Goal: Transaction & Acquisition: Purchase product/service

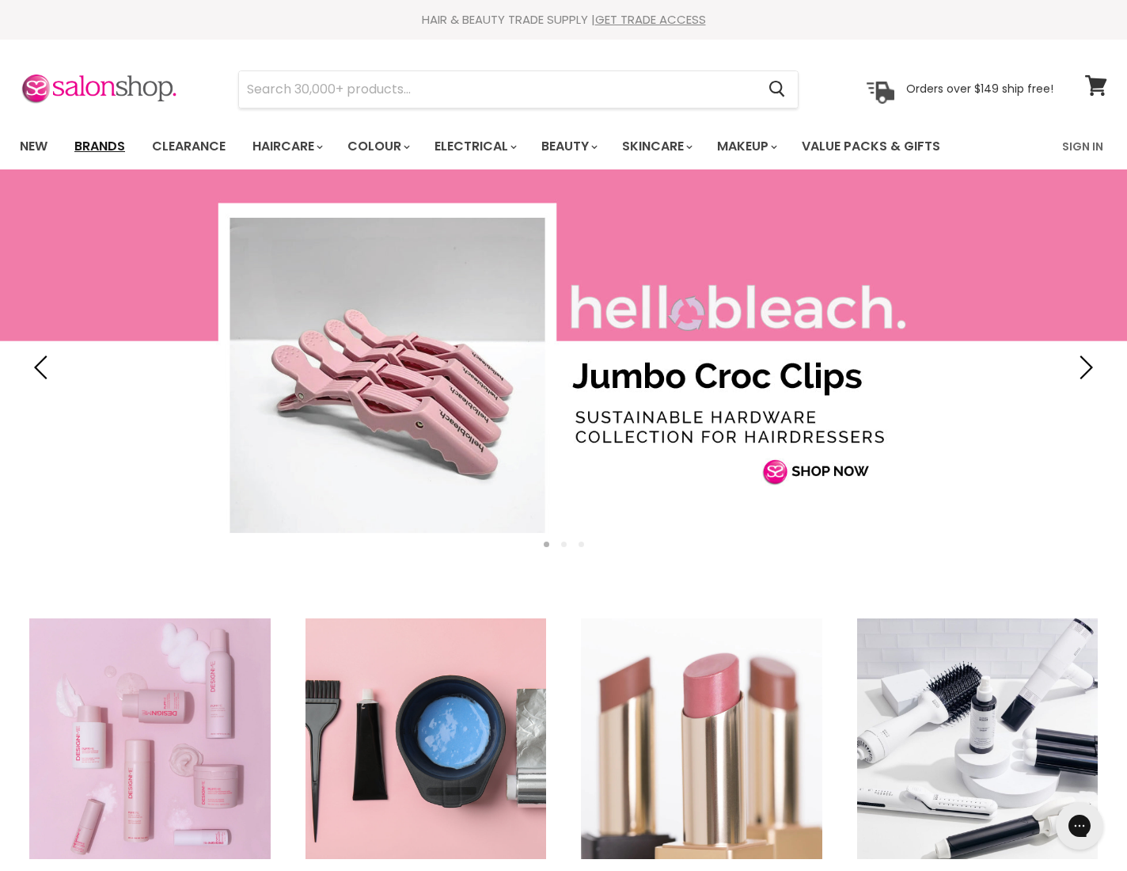
click at [114, 146] on link "Brands" at bounding box center [100, 146] width 74 height 33
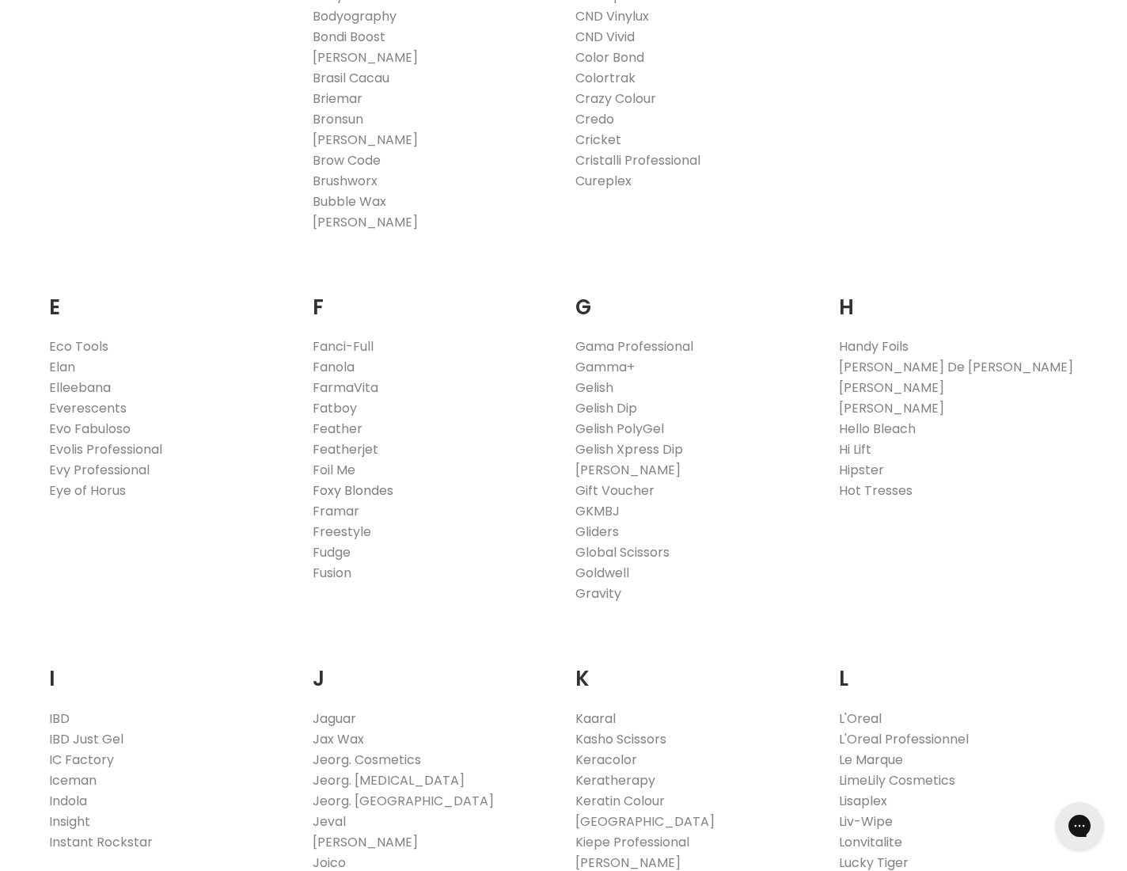
scroll to position [764, 0]
click at [340, 512] on link "Framar" at bounding box center [336, 514] width 47 height 18
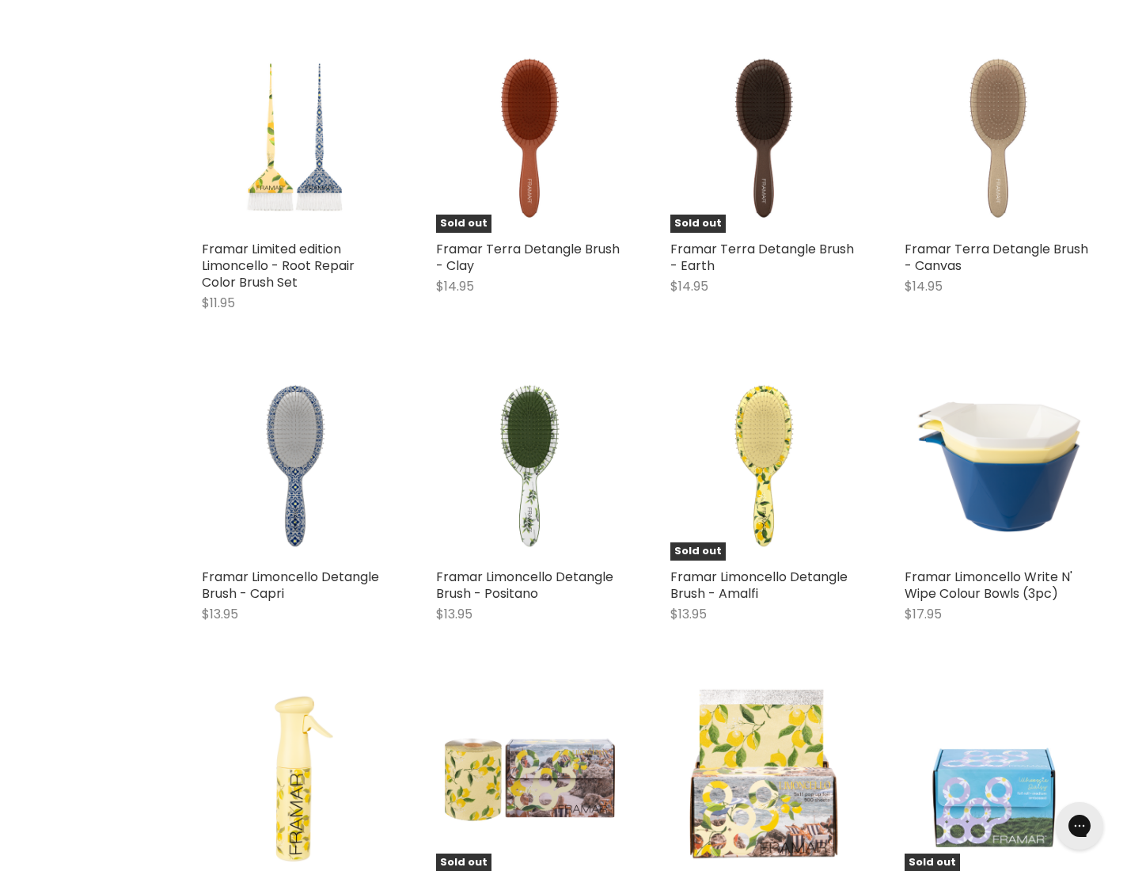
scroll to position [1093, 0]
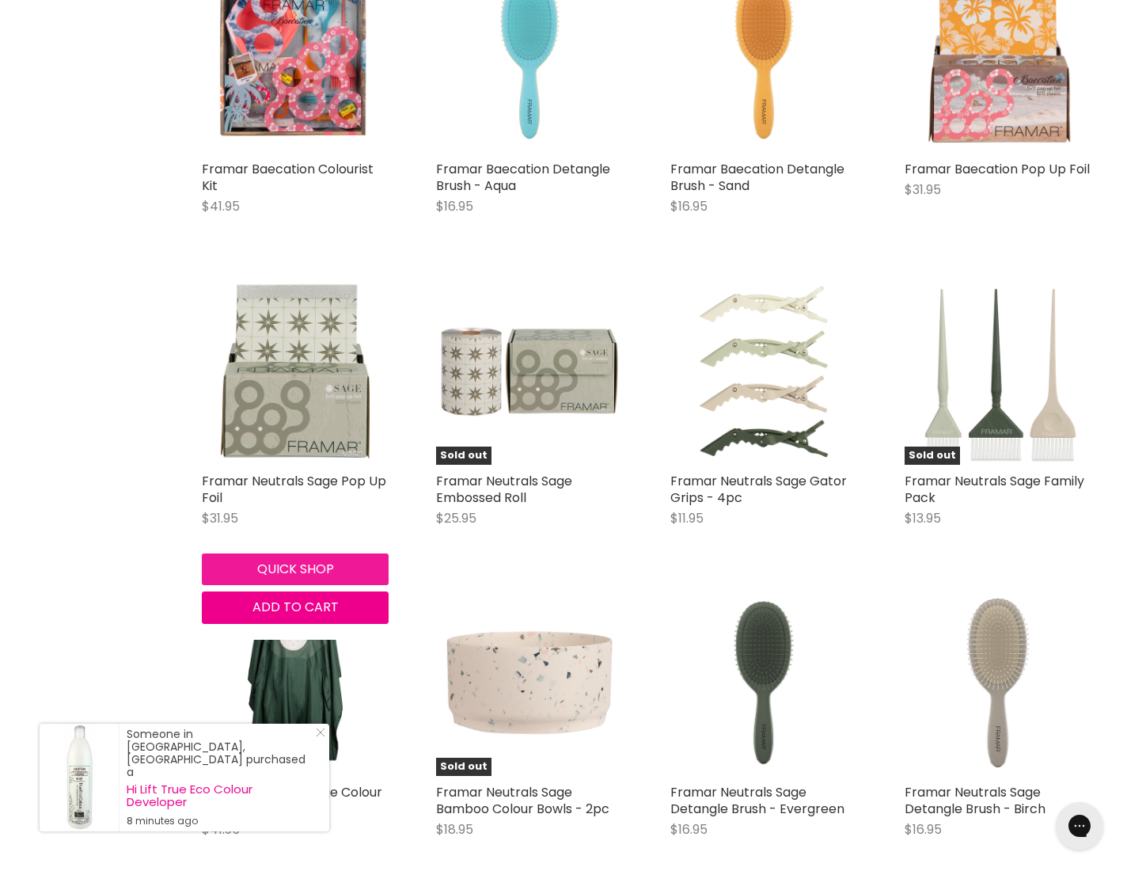
scroll to position [5009, 0]
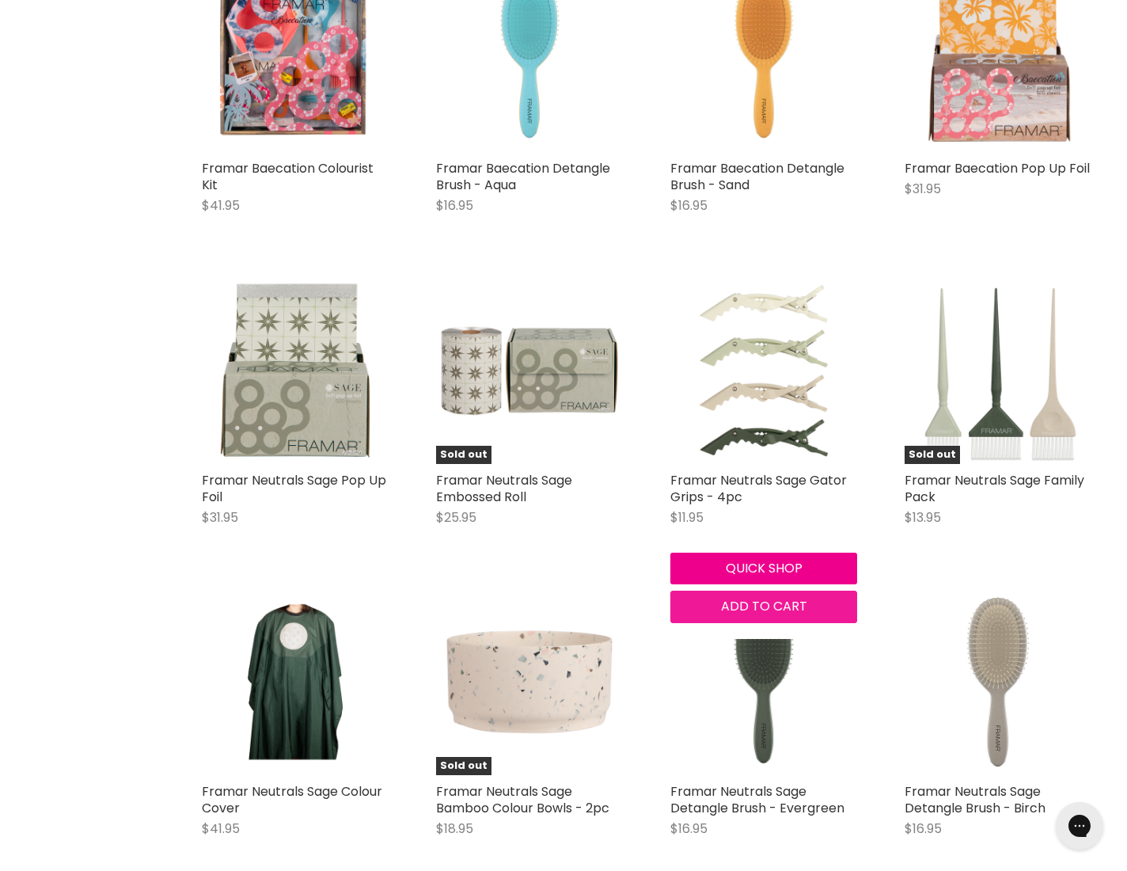
click at [764, 597] on span "Add to cart" at bounding box center [764, 606] width 86 height 18
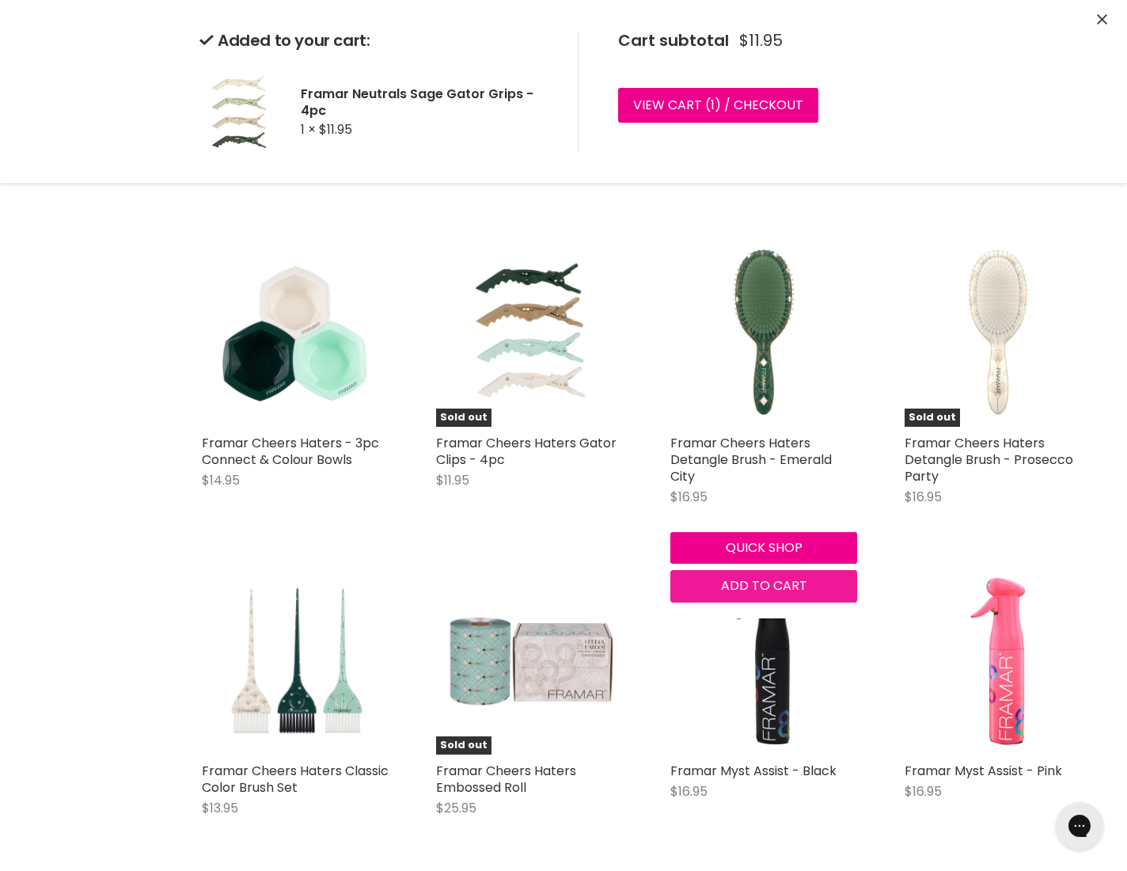
scroll to position [5984, 0]
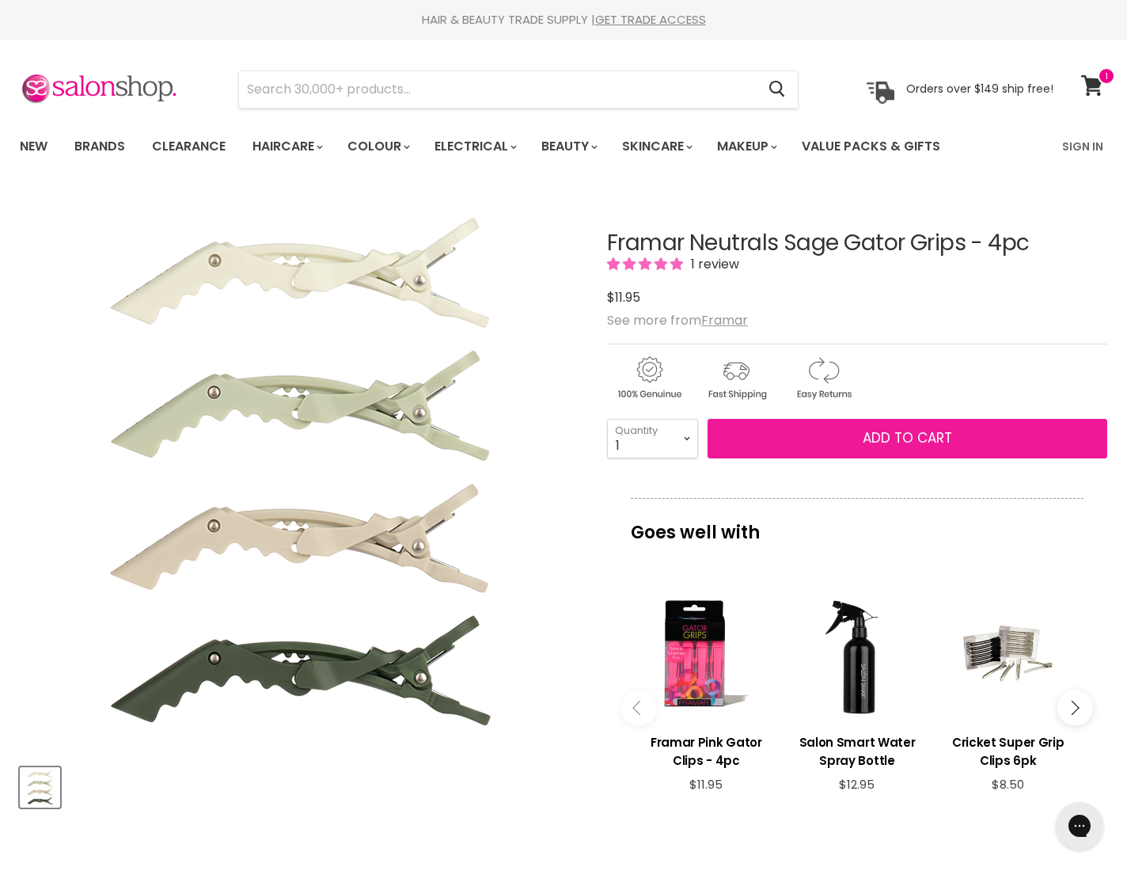
click at [903, 433] on span "Add to cart" at bounding box center [907, 437] width 89 height 19
click at [891, 439] on span "Add to cart" at bounding box center [907, 437] width 89 height 19
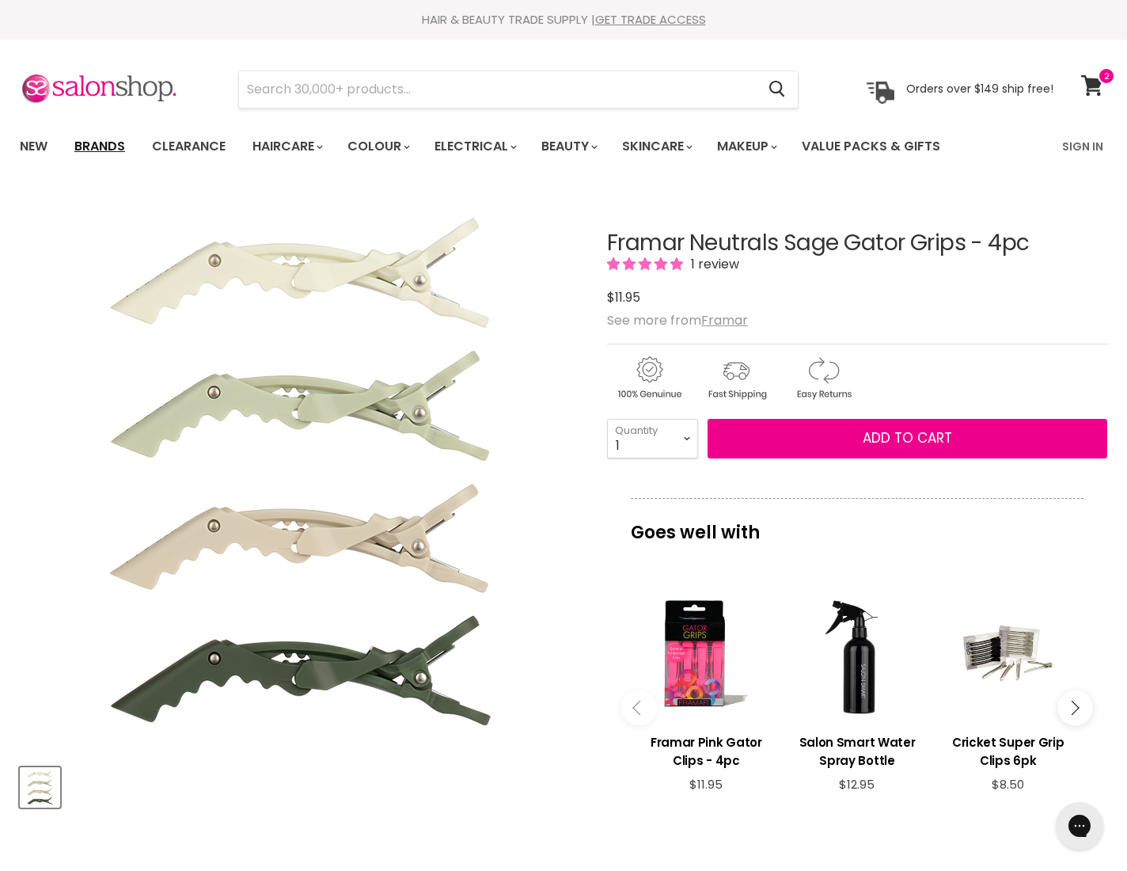
click at [90, 147] on link "Brands" at bounding box center [100, 146] width 74 height 33
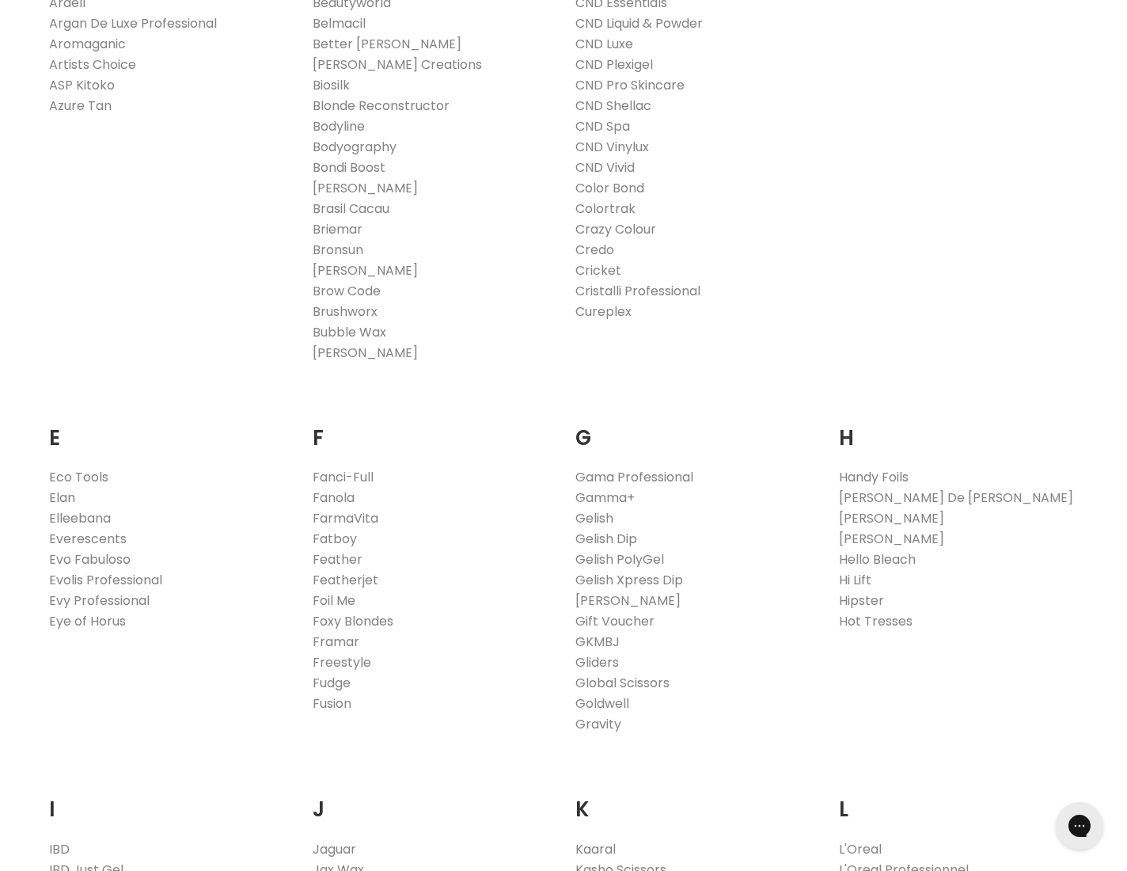
scroll to position [639, 0]
click at [330, 639] on link "Framar" at bounding box center [336, 639] width 47 height 18
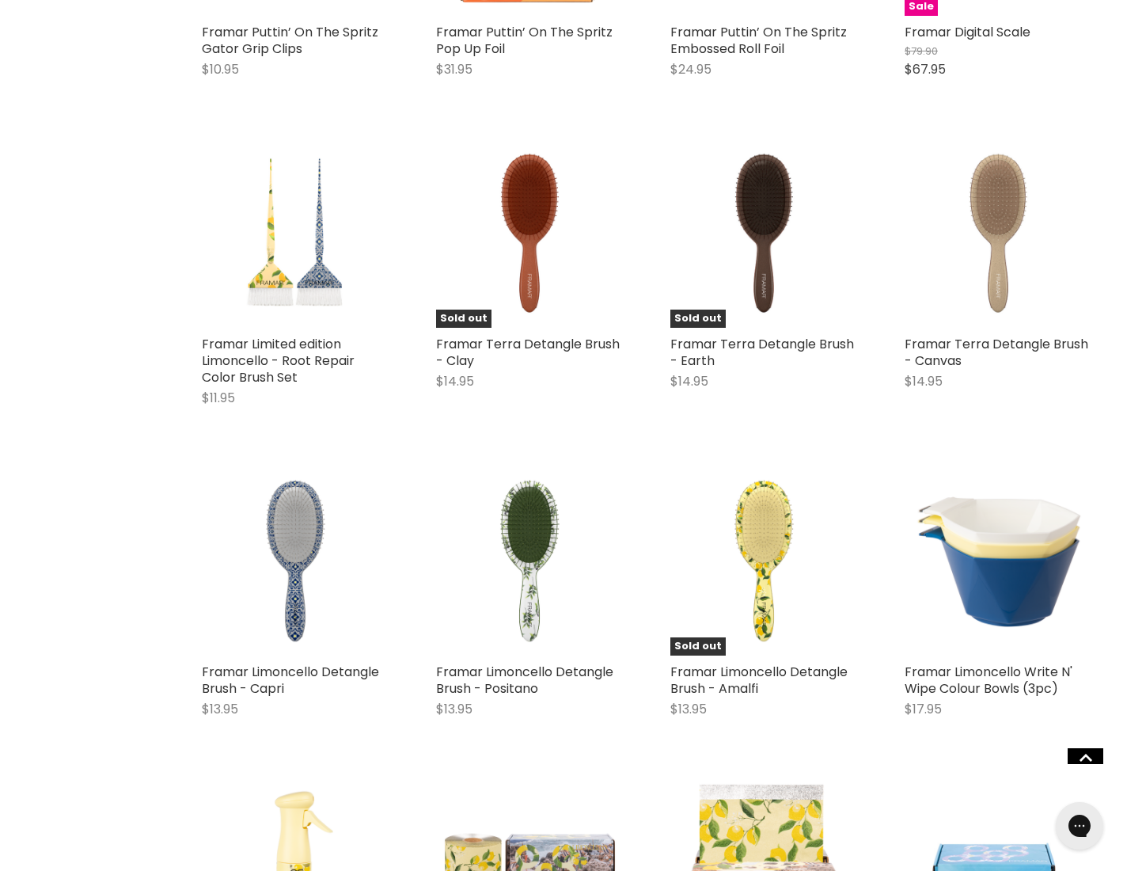
scroll to position [1054, 0]
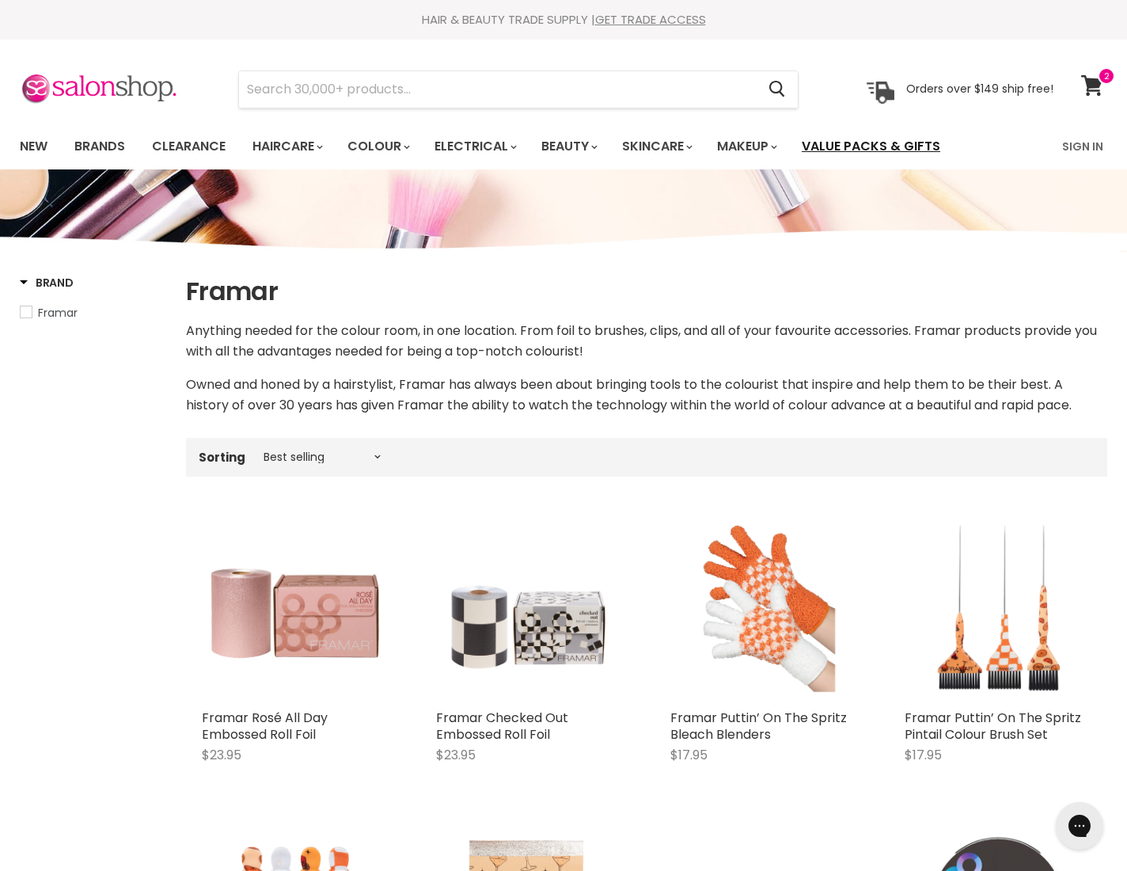
click at [904, 146] on link "Value Packs & Gifts" at bounding box center [871, 146] width 162 height 33
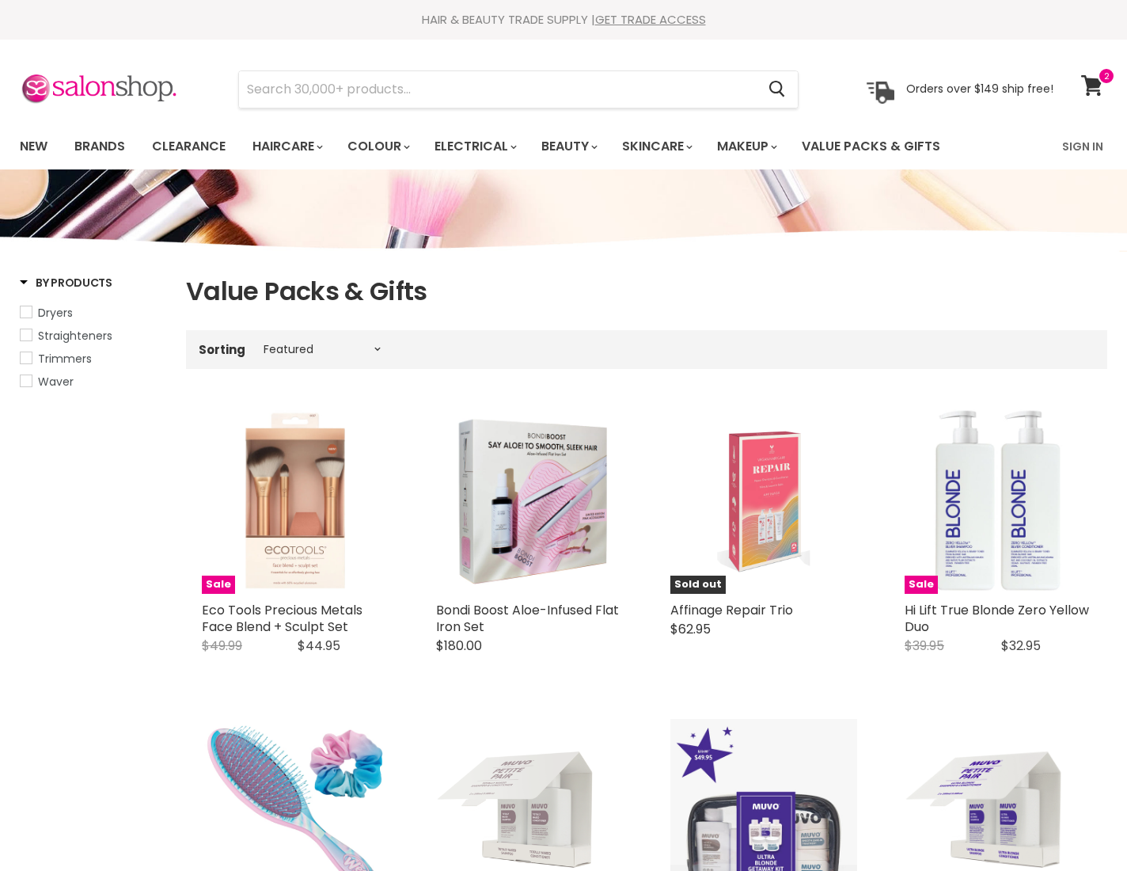
select select "manual"
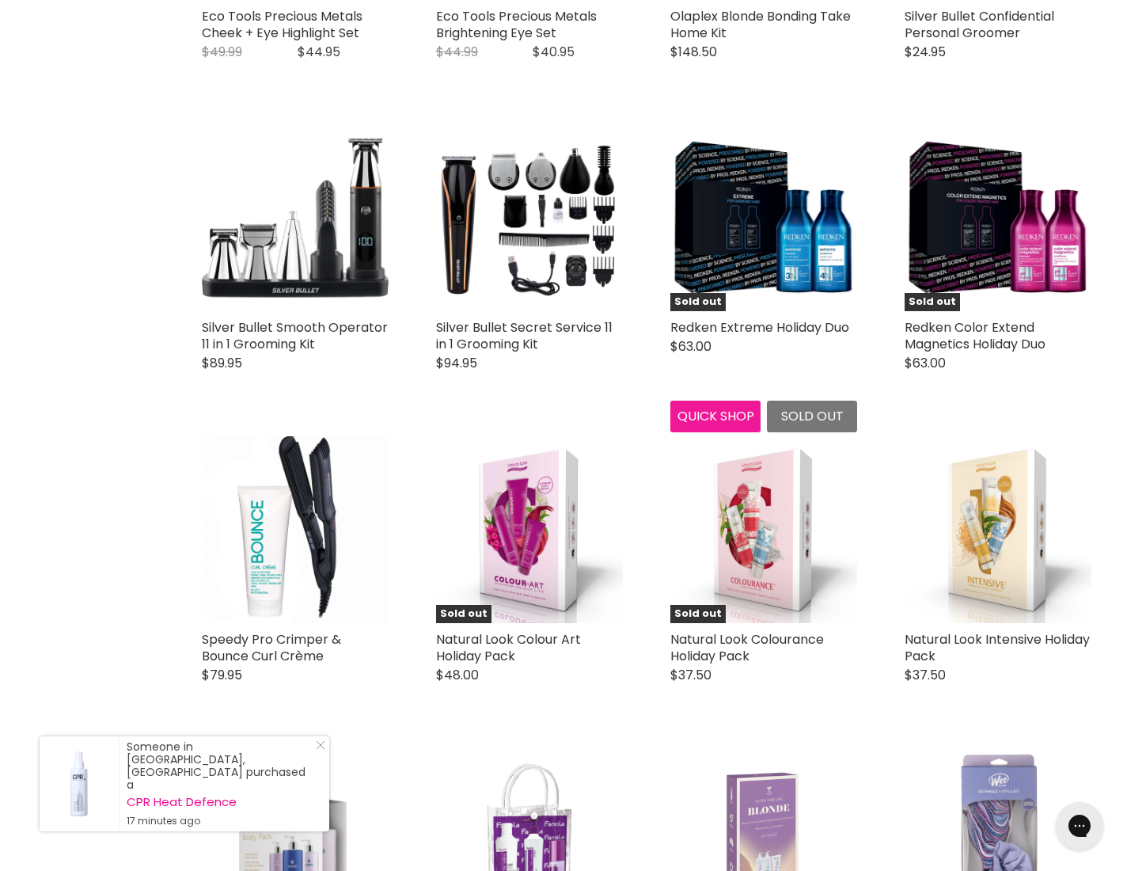
scroll to position [2484, 0]
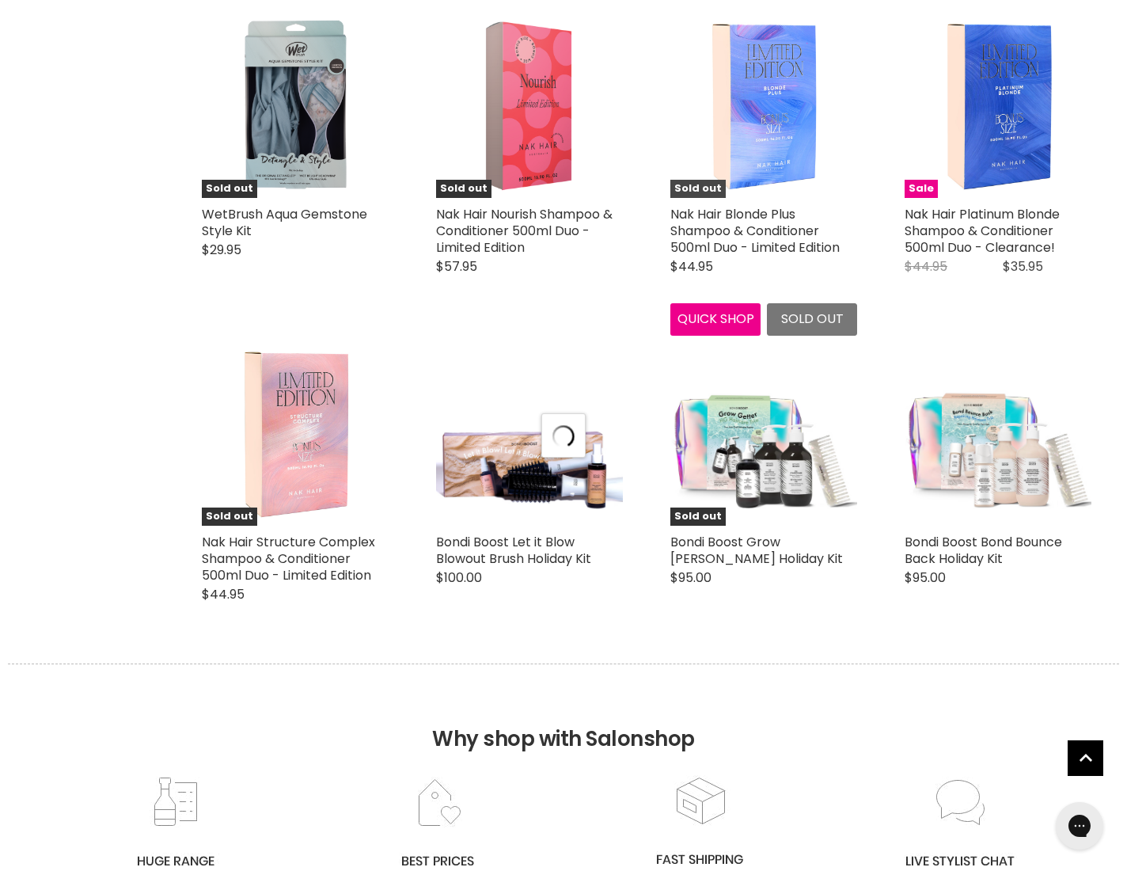
select select "manual"
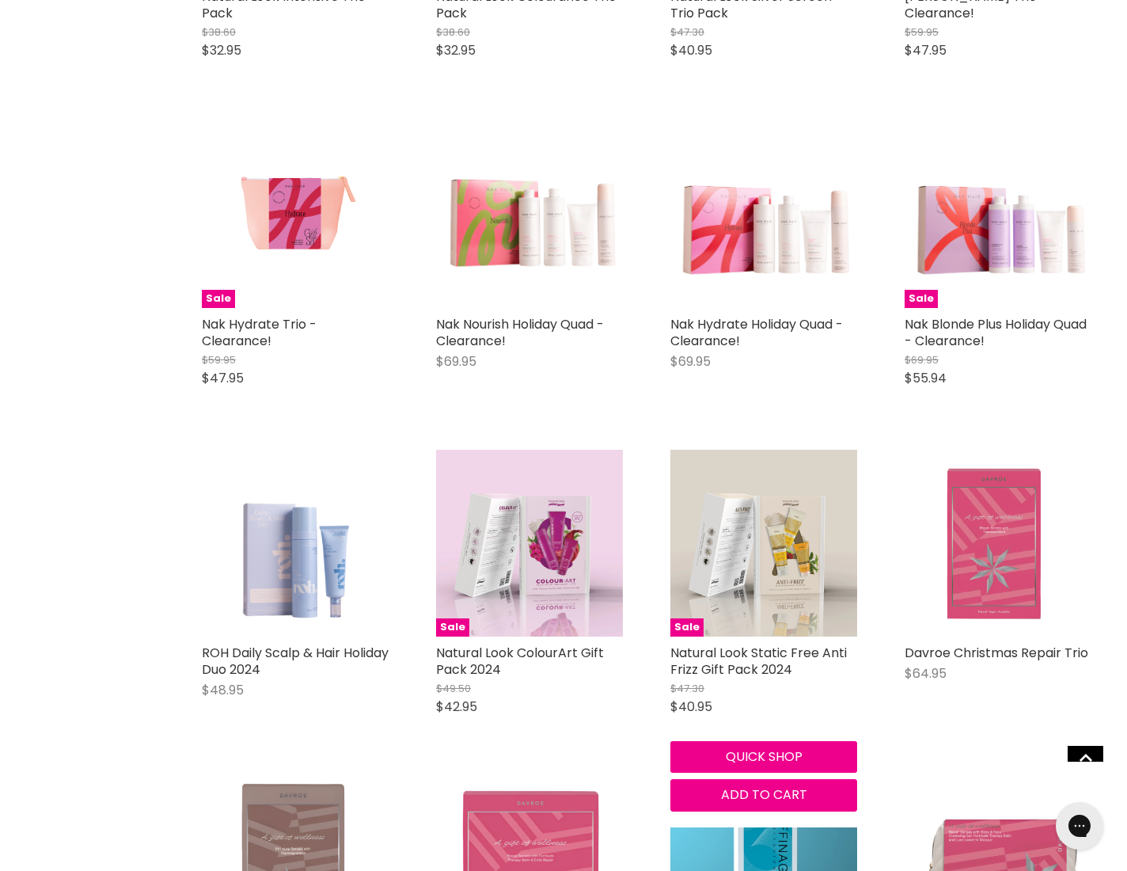
scroll to position [5932, 0]
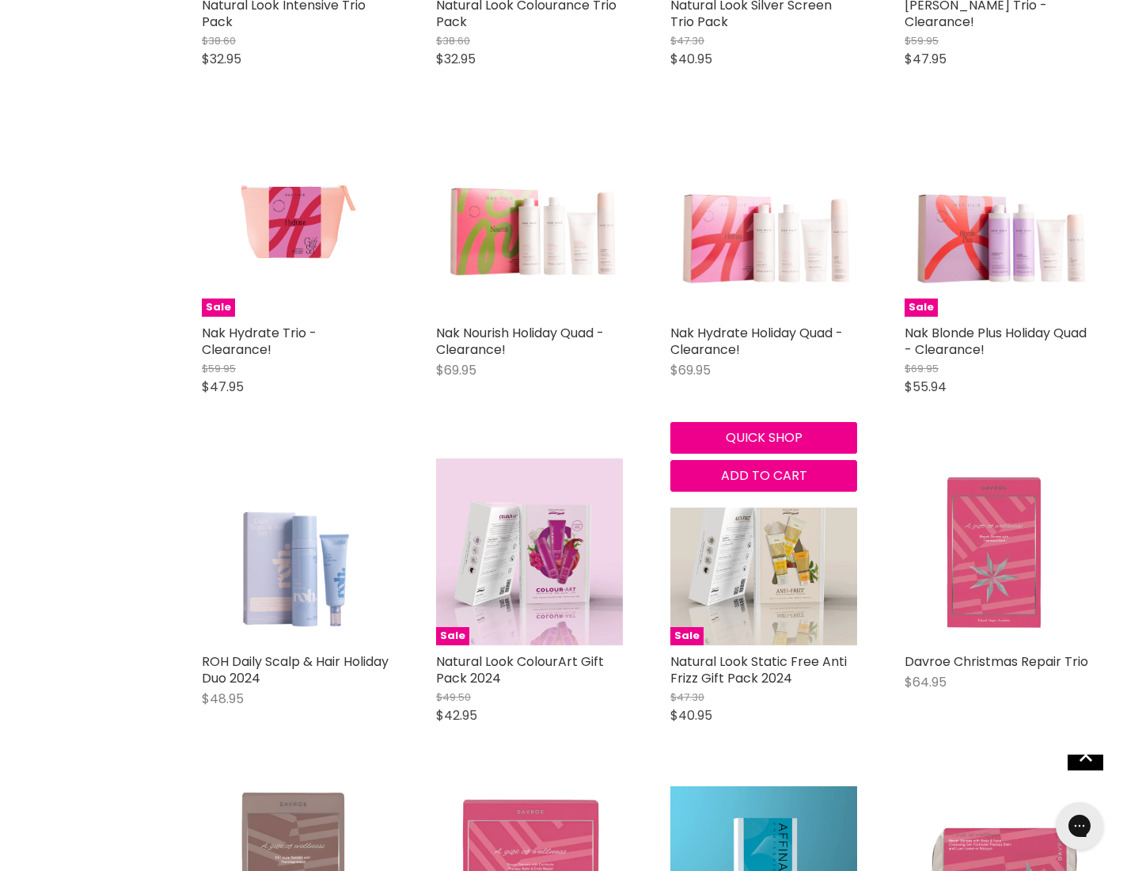
click at [736, 253] on img "Main content" at bounding box center [764, 223] width 187 height 182
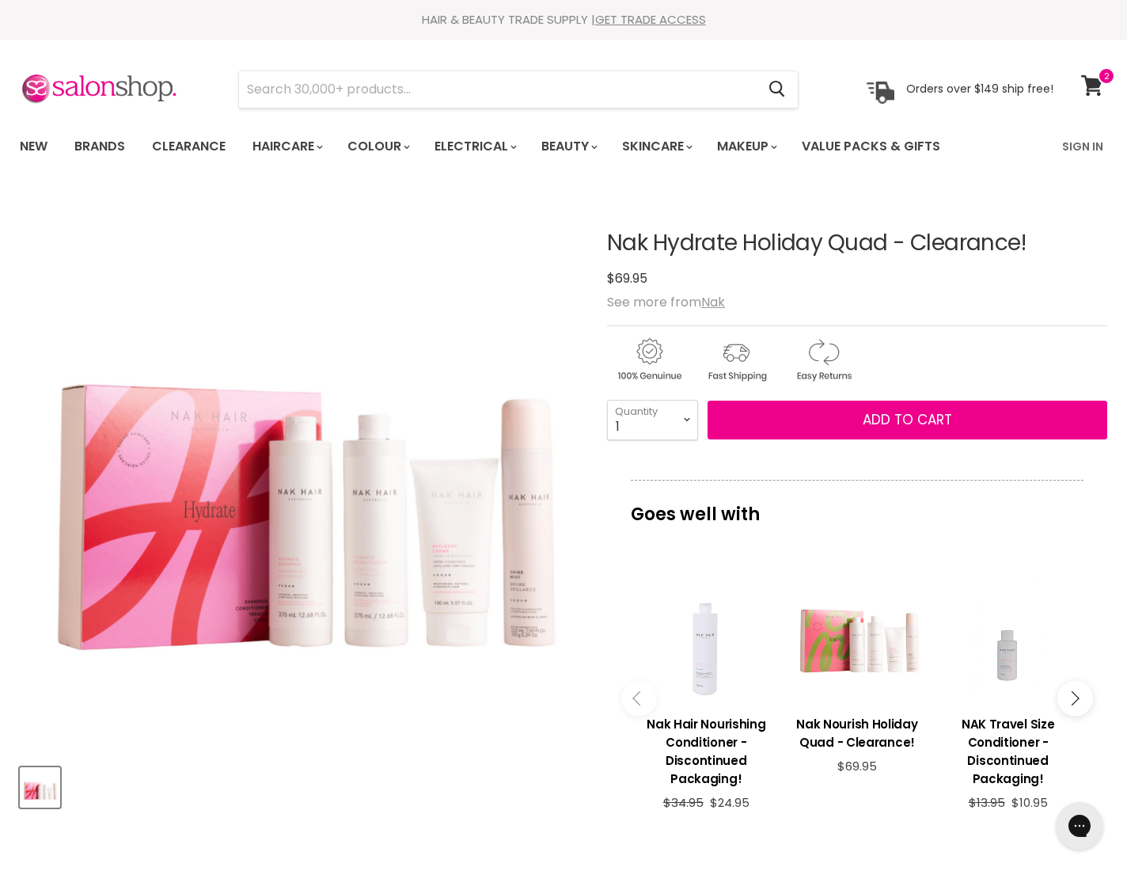
click at [344, 527] on img "Nak Hydrate Holiday Quad - Clearance! image. Click or Scroll to Zoom." at bounding box center [300, 464] width 561 height 546
click at [344, 527] on img "Nak Hydrate Holiday Quad - Clearance! image. Click or Scroll to Zoom." at bounding box center [255, 400] width 1120 height 1093
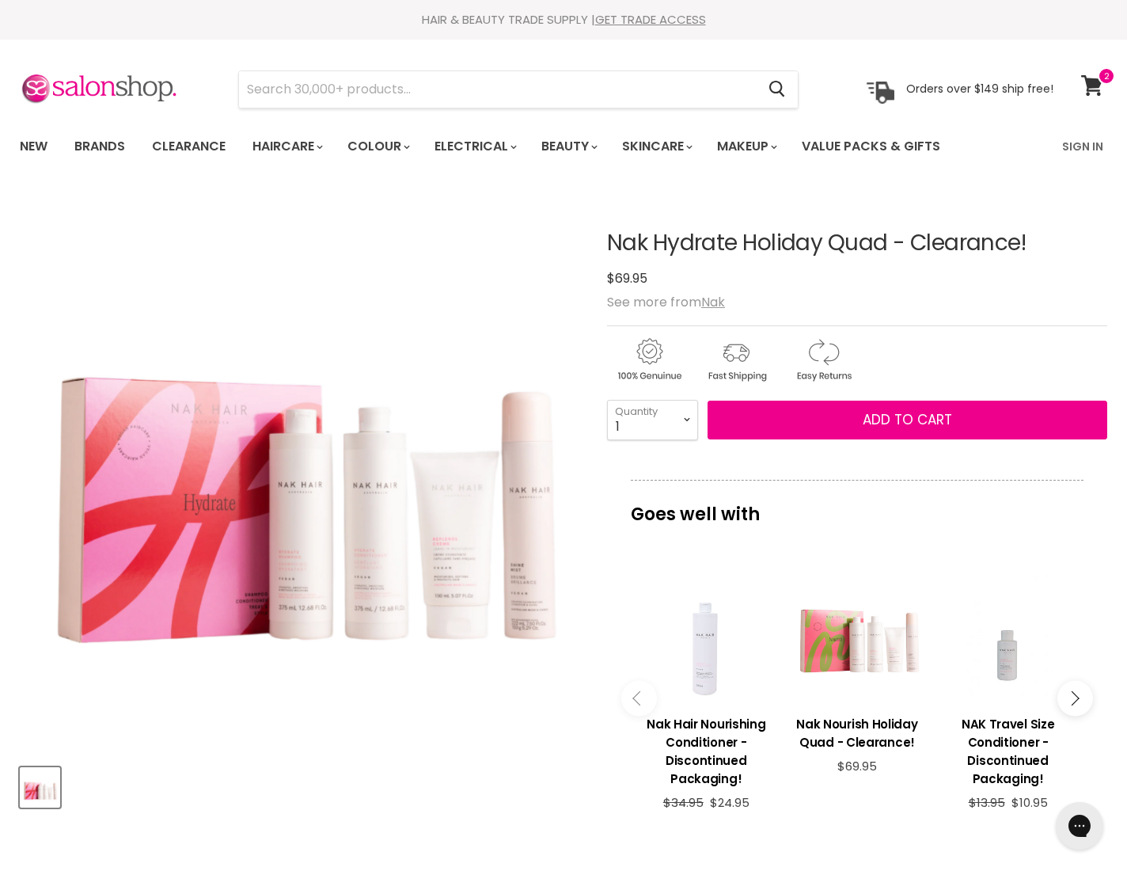
click at [507, 526] on img "Nak Hydrate Holiday Quad - Clearance! image. Click or Scroll to Zoom." at bounding box center [300, 464] width 561 height 546
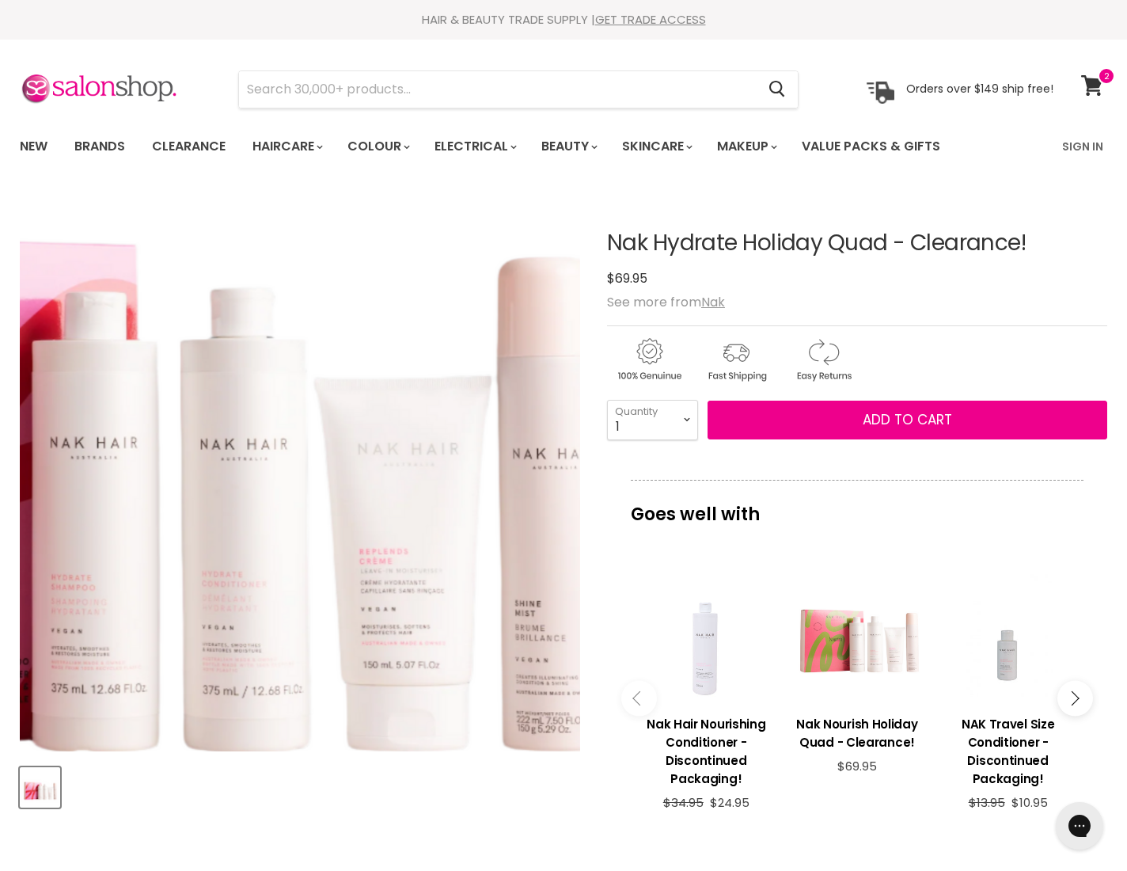
click at [507, 526] on img "Nak Hydrate Holiday Quad - Clearance! image. Click or Scroll to Zoom." at bounding box center [93, 401] width 1120 height 1093
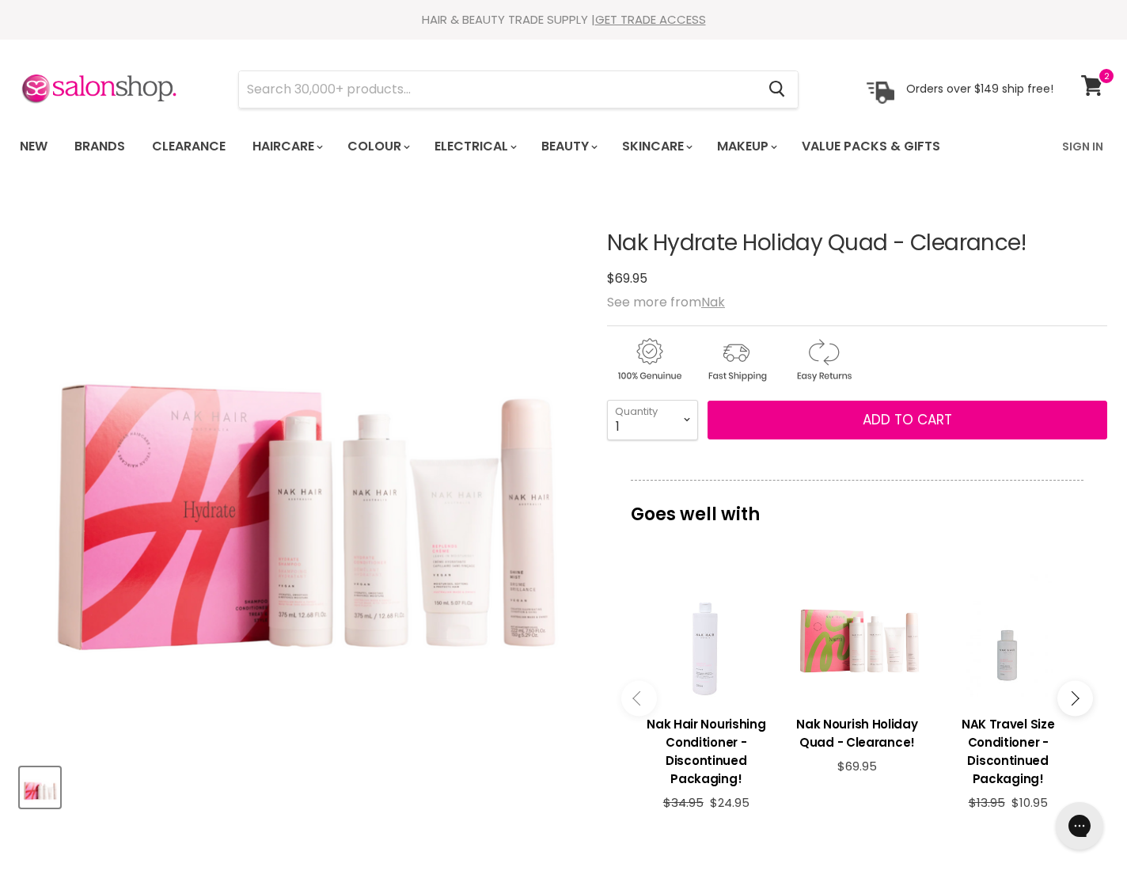
drag, startPoint x: 610, startPoint y: 241, endPoint x: 889, endPoint y: 249, distance: 278.8
click at [889, 249] on article "Click or scroll to zoom Tap or pinch to zoom Nak Hydrate Holiday Quad - Clearan…" at bounding box center [564, 679] width 1088 height 975
copy h1 "Nak Hydrate Holiday Quad"
click at [1093, 85] on icon at bounding box center [1091, 85] width 21 height 21
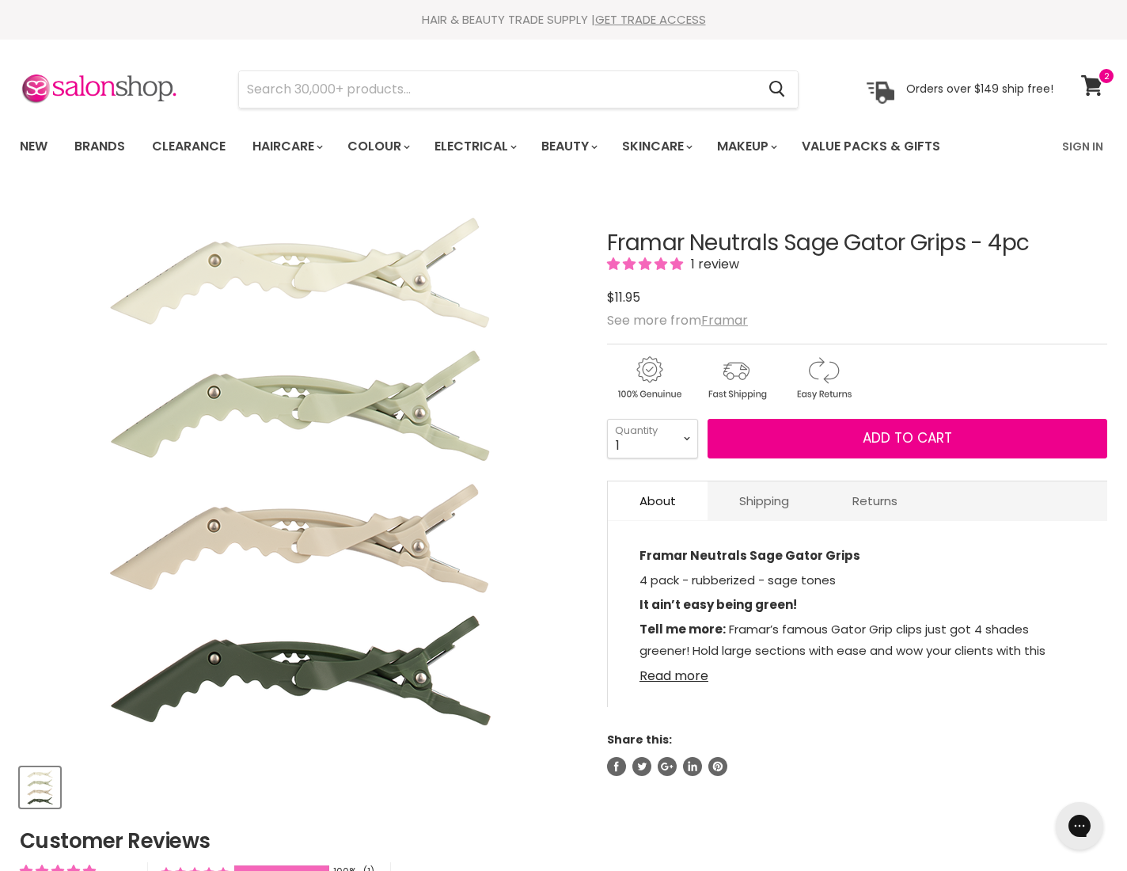
click at [678, 683] on link "Read more" at bounding box center [858, 672] width 436 height 24
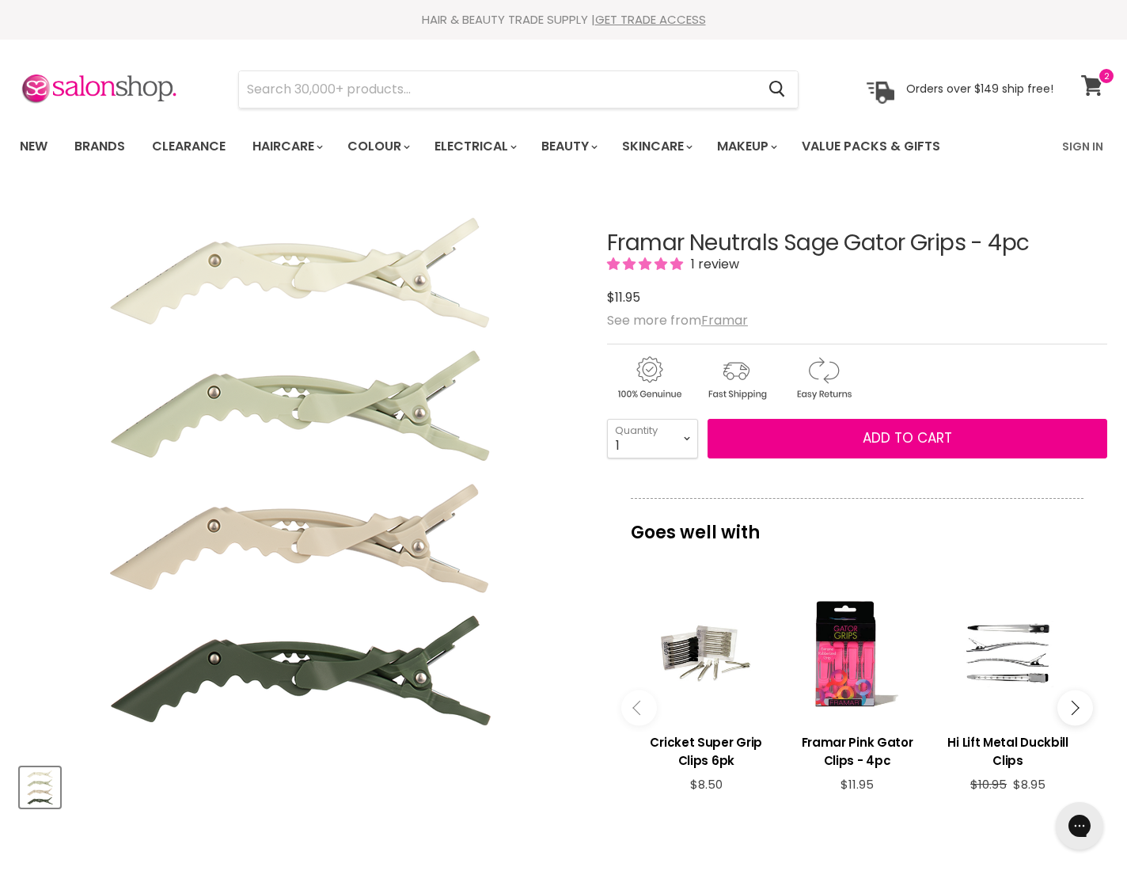
click at [1095, 82] on icon at bounding box center [1091, 85] width 21 height 21
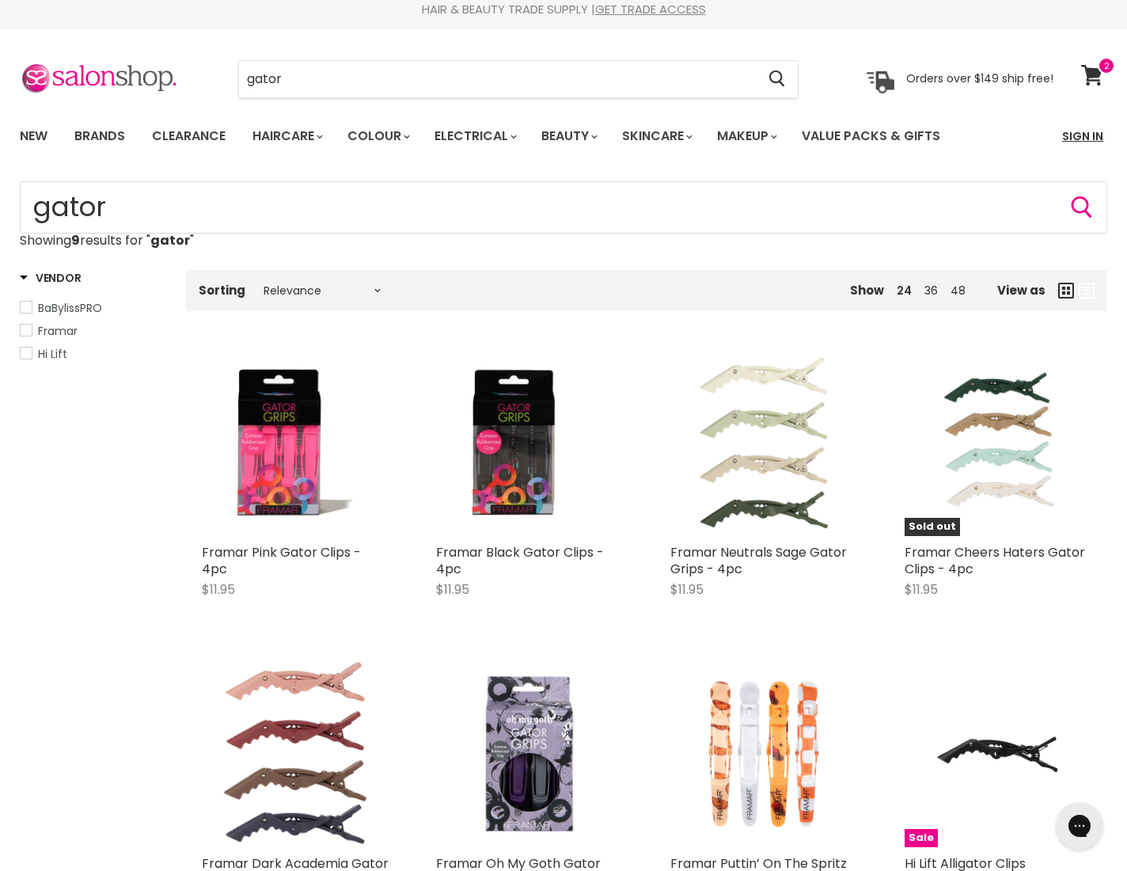
scroll to position [10, 0]
click at [1090, 67] on icon at bounding box center [1091, 75] width 21 height 21
